Goal: Download file/media

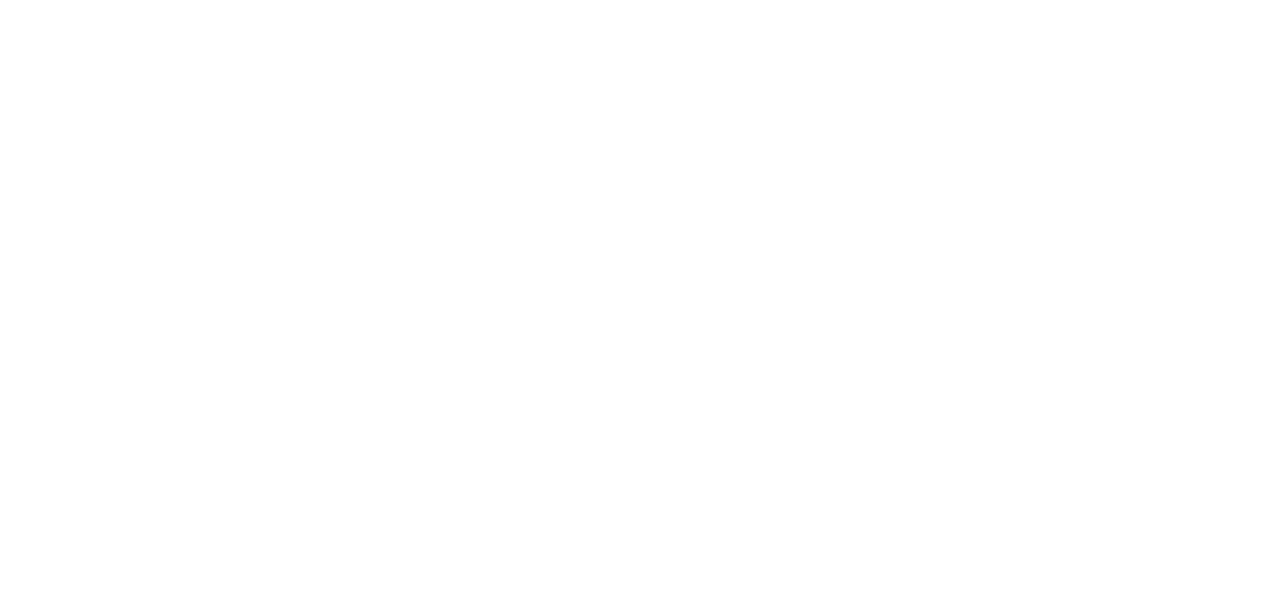
click at [118, 48] on div at bounding box center [634, 304] width 1268 height 609
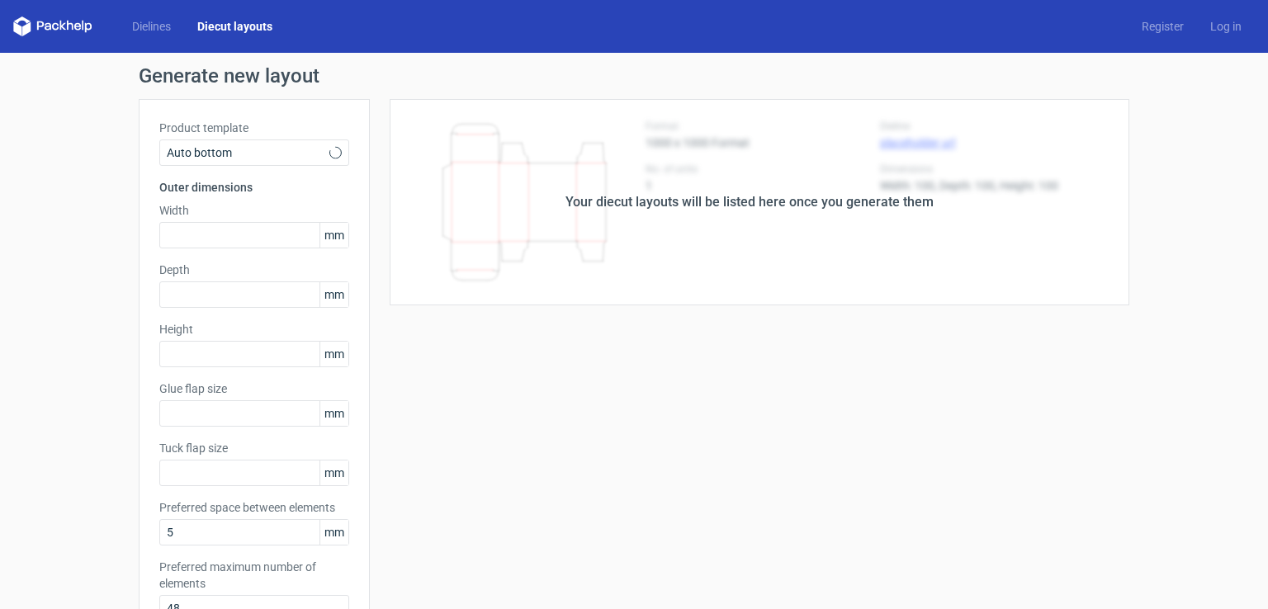
type input "10"
type input "12"
click at [150, 22] on link "Dielines" at bounding box center [151, 26] width 65 height 17
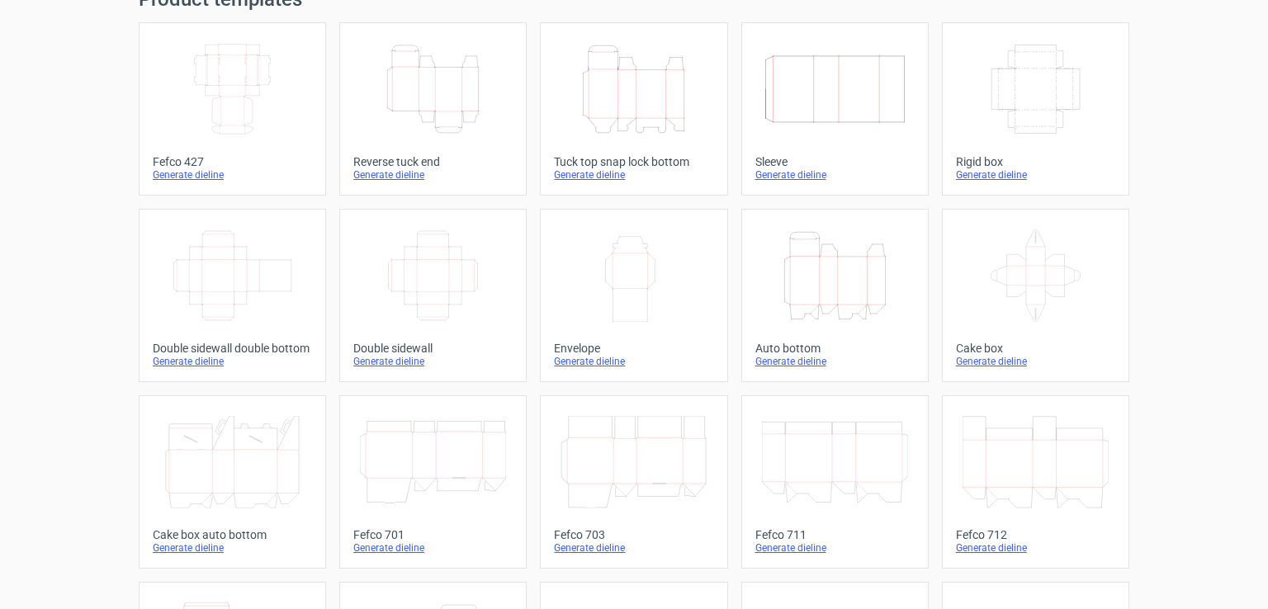
scroll to position [248, 0]
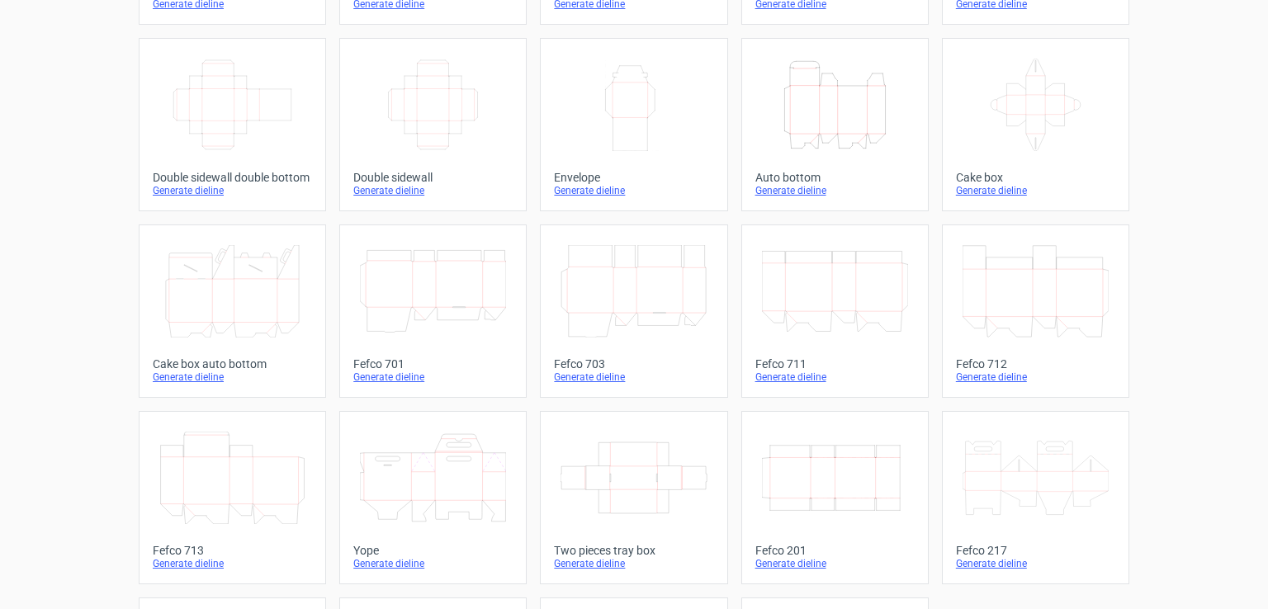
click at [981, 189] on div "Generate dieline" at bounding box center [1035, 190] width 159 height 13
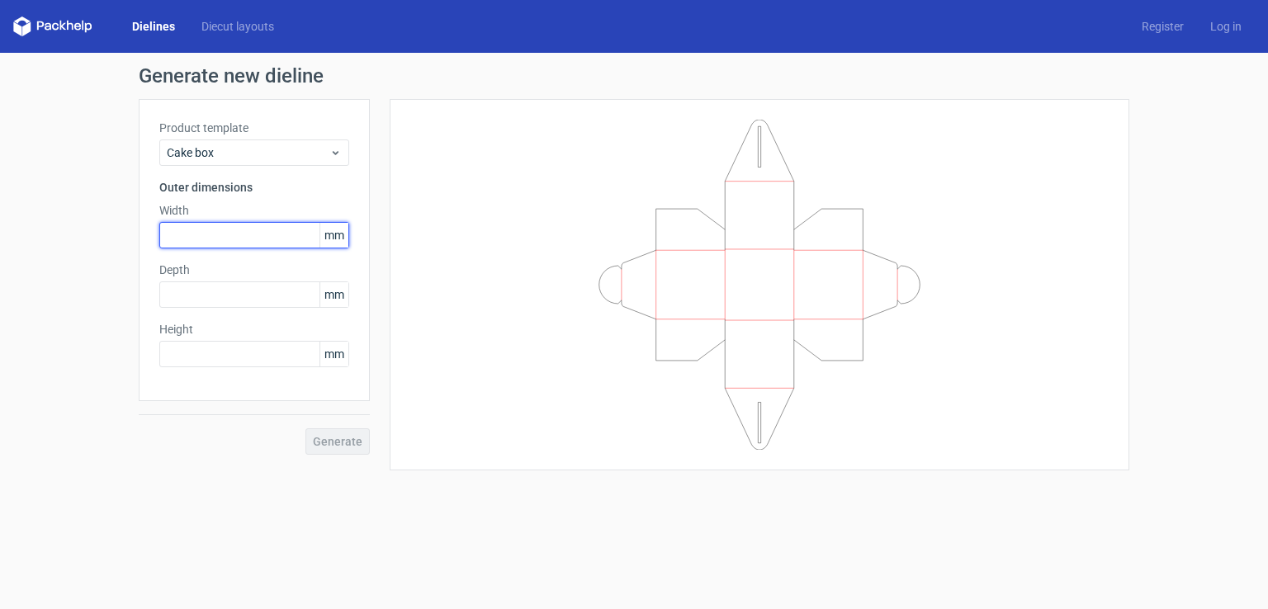
click at [219, 239] on input "text" at bounding box center [254, 235] width 190 height 26
type input "150"
click at [332, 442] on span "Generate" at bounding box center [338, 442] width 50 height 12
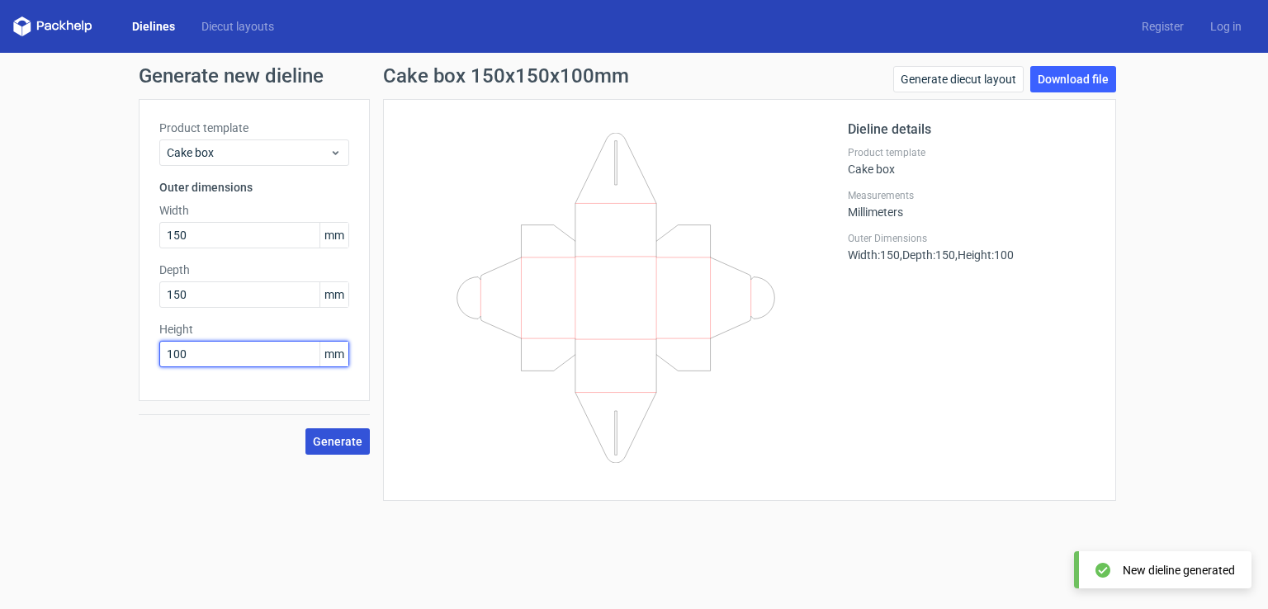
drag, startPoint x: 210, startPoint y: 361, endPoint x: 123, endPoint y: 357, distance: 86.7
click at [132, 355] on div "Generate new dieline Product template Cake box Outer dimensions Width 150 mm De…" at bounding box center [634, 283] width 1268 height 461
type input "150"
click at [305, 428] on button "Generate" at bounding box center [337, 441] width 64 height 26
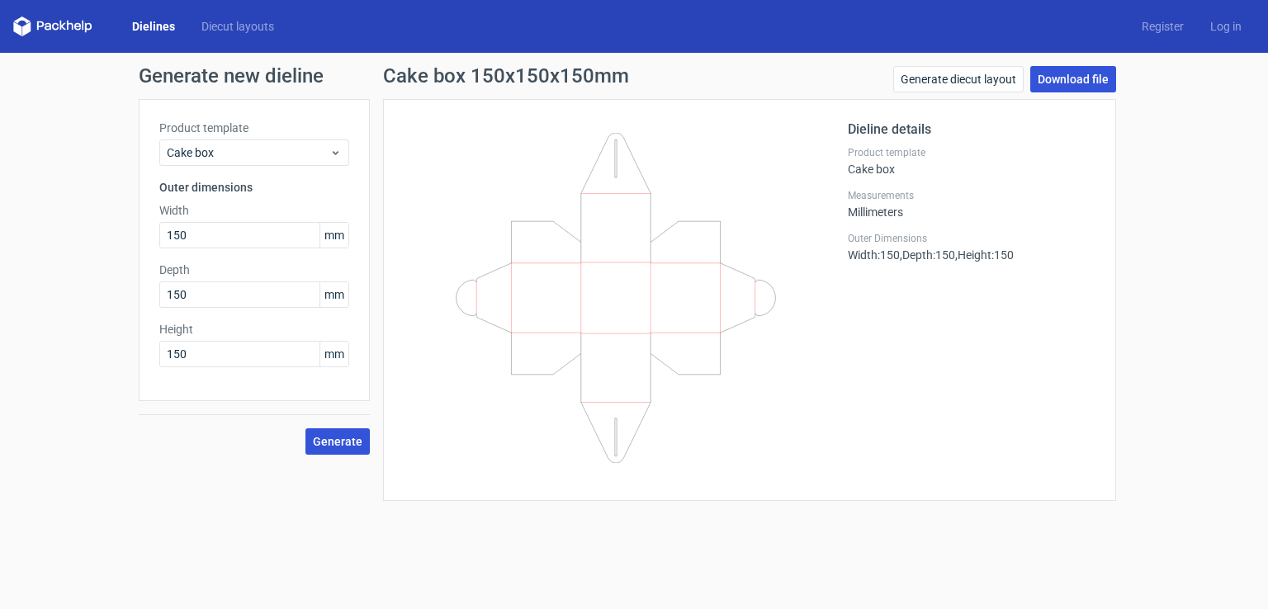
click at [1084, 71] on link "Download file" at bounding box center [1073, 79] width 86 height 26
click at [1060, 252] on div "Outer Dimensions Width : 150 , Depth : 150 , Height : 150" at bounding box center [972, 247] width 248 height 30
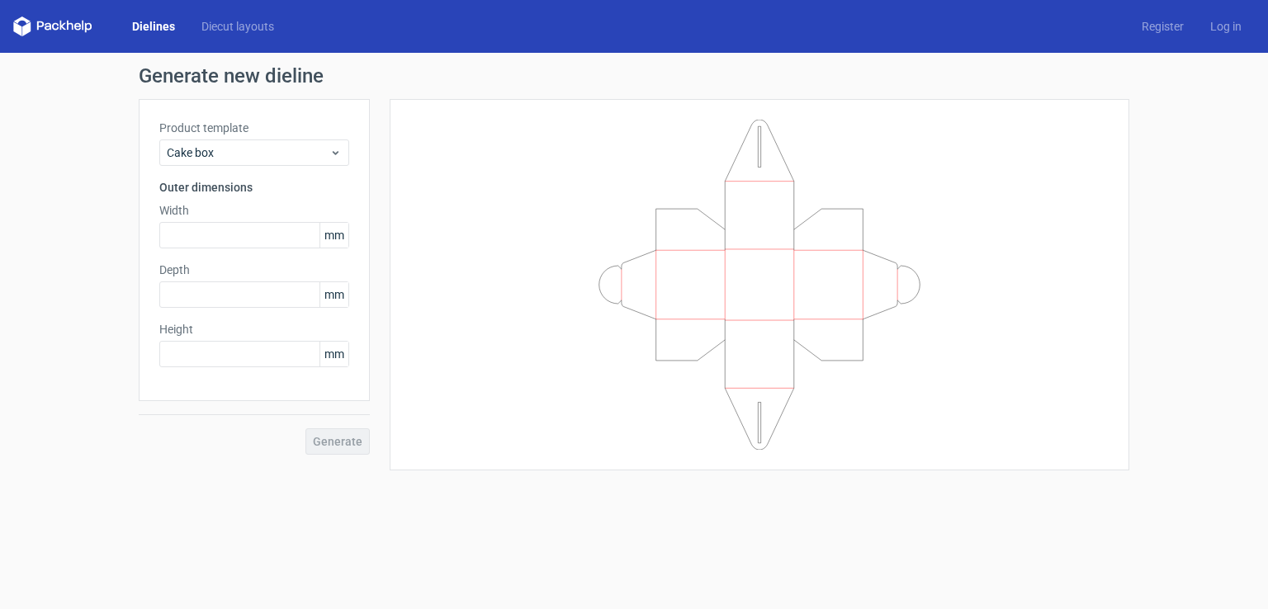
click at [44, 238] on div "Generate new dieline Product template Cake box Outer dimensions Width mm Depth …" at bounding box center [634, 268] width 1268 height 431
